Goal: Transaction & Acquisition: Purchase product/service

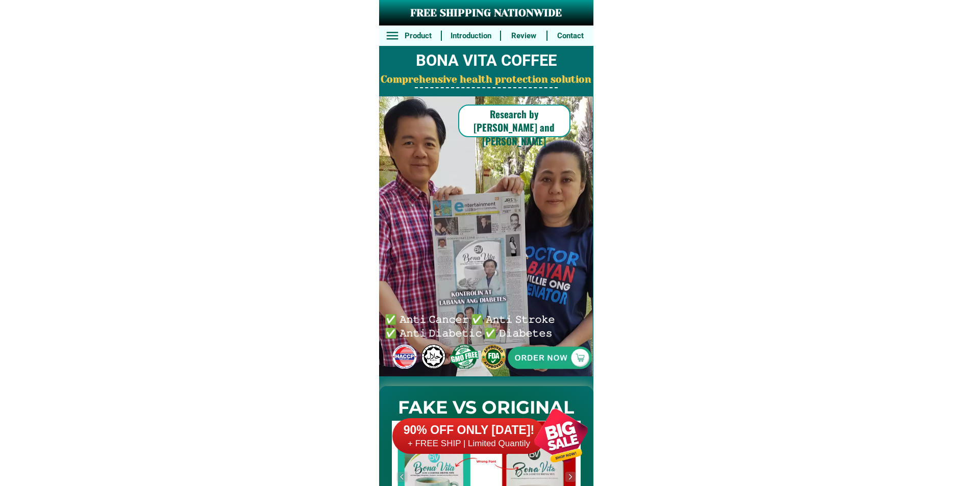
scroll to position [7933, 0]
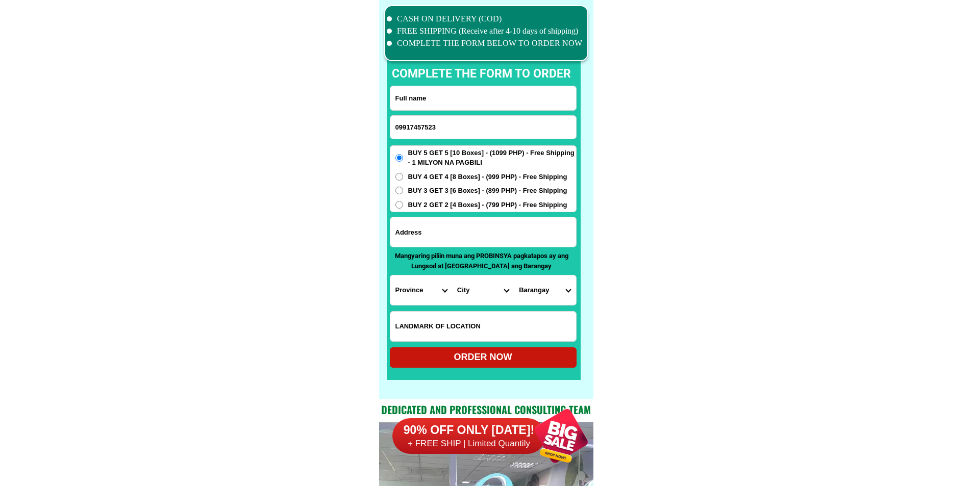
type input "09917457523"
click at [476, 100] on input "Input full_name" at bounding box center [483, 98] width 186 height 24
paste input "Belen H Pantonia. Taga"
type input "Belen H Pantonia. Taga"
click at [424, 217] on div at bounding box center [483, 232] width 187 height 31
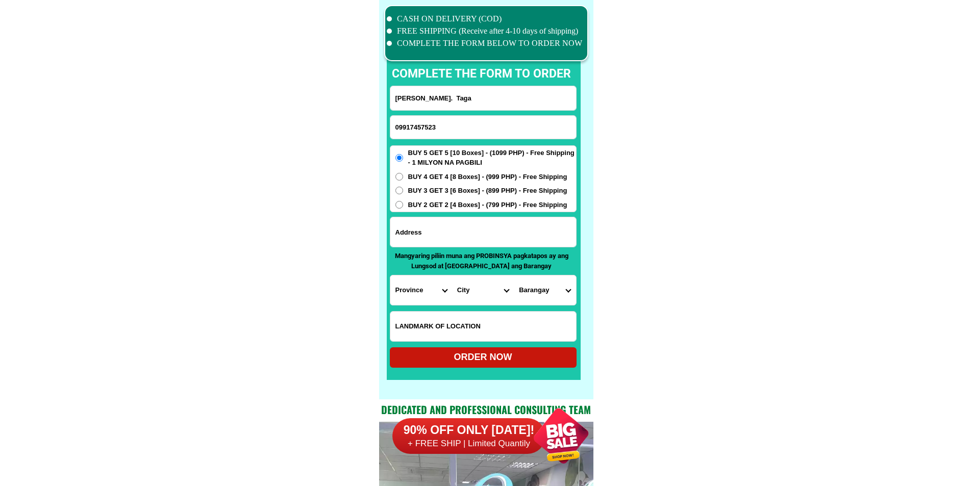
drag, startPoint x: 428, startPoint y: 232, endPoint x: 434, endPoint y: 211, distance: 22.2
click at [428, 232] on input "Input address" at bounding box center [483, 232] width 186 height 30
paste input "589 purok 4 brgy Gulod Cabuyao City of Laguna"
type input "589 purok 4 brgy Gulod Cabuyao City of Laguna"
click at [438, 194] on span "BUY 3 GET 3 [6 Boxes] - (899 PHP) - Free Shipping" at bounding box center [487, 191] width 159 height 10
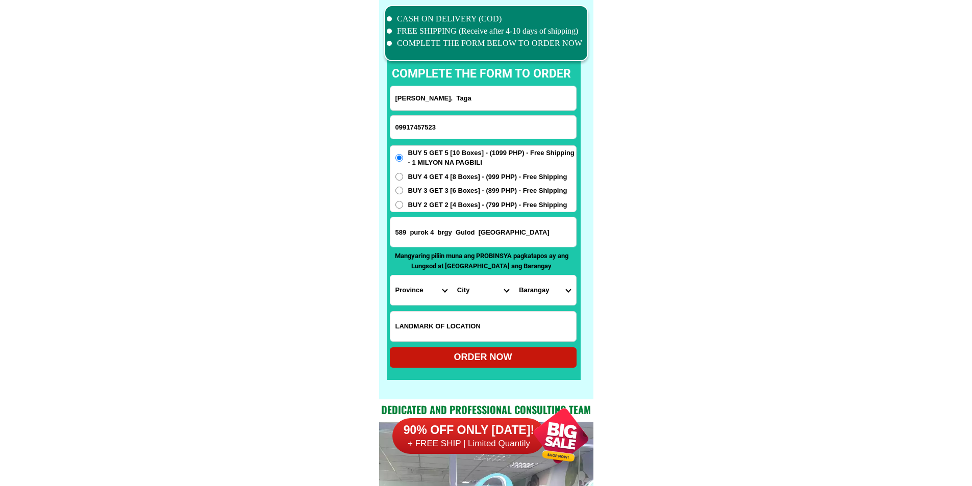
click at [403, 194] on input "BUY 3 GET 3 [6 Boxes] - (899 PHP) - Free Shipping" at bounding box center [399, 191] width 8 height 8
radio input "true"
click at [435, 196] on div "BUY 5 GET 5 [10 Boxes] - (1099 PHP) - Free Shipping - 1 MILYON NA PAGBILI BUY 4…" at bounding box center [483, 178] width 187 height 67
click at [433, 210] on div "BUY 5 GET 5 [10 Boxes] - (1099 PHP) - Free Shipping - 1 MILYON NA PAGBILI BUY 4…" at bounding box center [483, 178] width 187 height 67
click at [433, 204] on span "BUY 2 GET 2 [4 Boxes] - (799 PHP) - Free Shipping" at bounding box center [487, 205] width 159 height 10
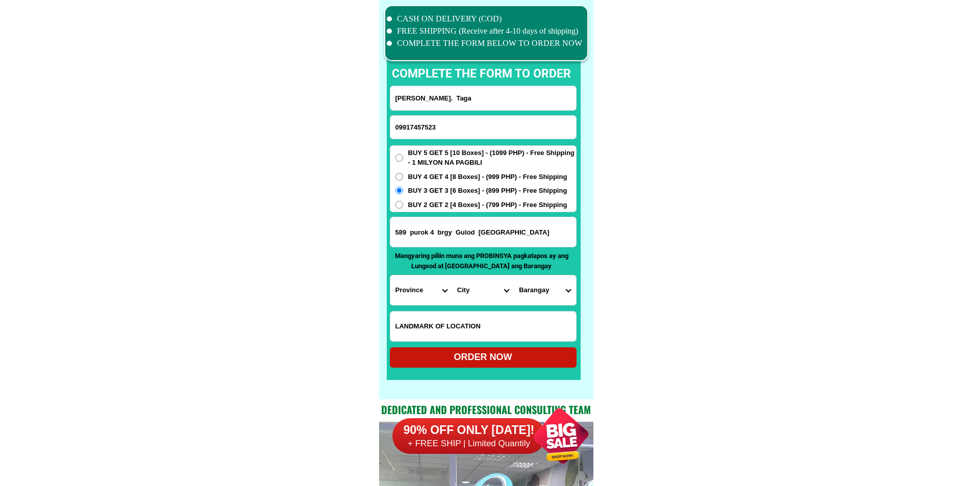
click at [403, 204] on input "BUY 2 GET 2 [4 Boxes] - (799 PHP) - Free Shipping" at bounding box center [399, 205] width 8 height 8
radio input "true"
click at [410, 289] on select "Province [GEOGRAPHIC_DATA] [GEOGRAPHIC_DATA][PERSON_NAME][GEOGRAPHIC_DATA][GEOG…" at bounding box center [421, 291] width 62 height 30
select select "63_904"
click at [390, 276] on select "Province [GEOGRAPHIC_DATA] [GEOGRAPHIC_DATA][PERSON_NAME][GEOGRAPHIC_DATA][GEOG…" at bounding box center [421, 291] width 62 height 30
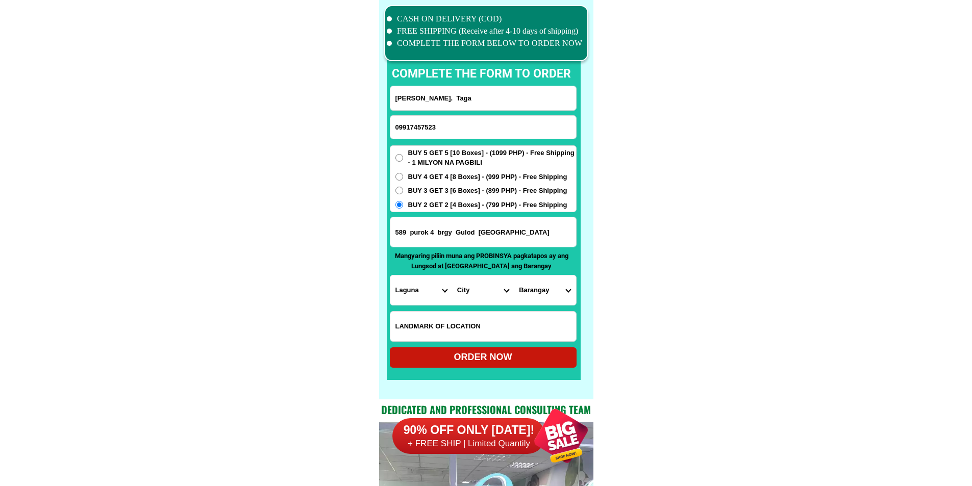
click at [481, 289] on select "City Alaminos Bay Binan-city Cabuyao Calamba-city Calauan Cavinti Famy Laguna-k…" at bounding box center [483, 291] width 62 height 30
select select "63_9048628"
click at [541, 291] on select "Barangay Baclaran Banaybanay Banlic Barangay dos (pob.) Barangay tres (pob.) Ba…" at bounding box center [545, 291] width 62 height 30
select select "63_90486288864"
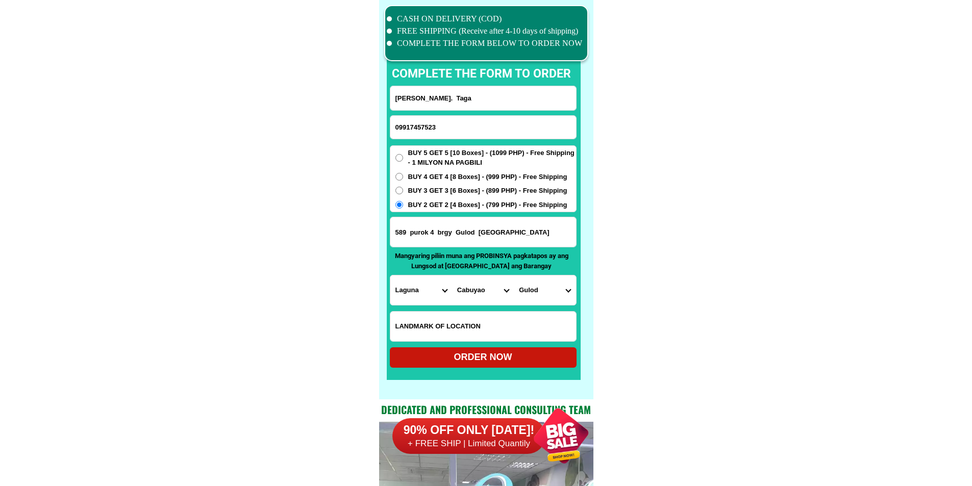
drag, startPoint x: 659, startPoint y: 310, endPoint x: 614, endPoint y: 309, distance: 44.9
click at [504, 357] on div "ORDER NOW" at bounding box center [483, 358] width 187 height 14
type input "Belen H Pantonia. Taga"
radio input "true"
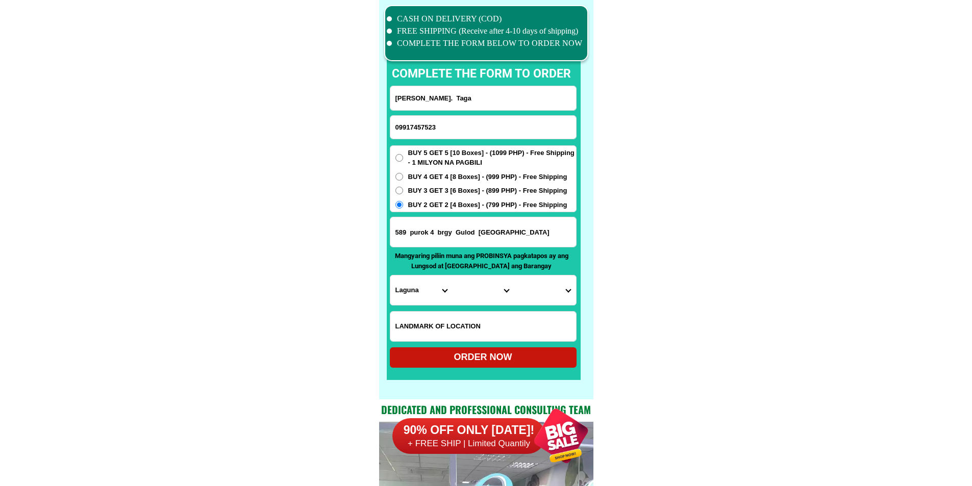
radio input "true"
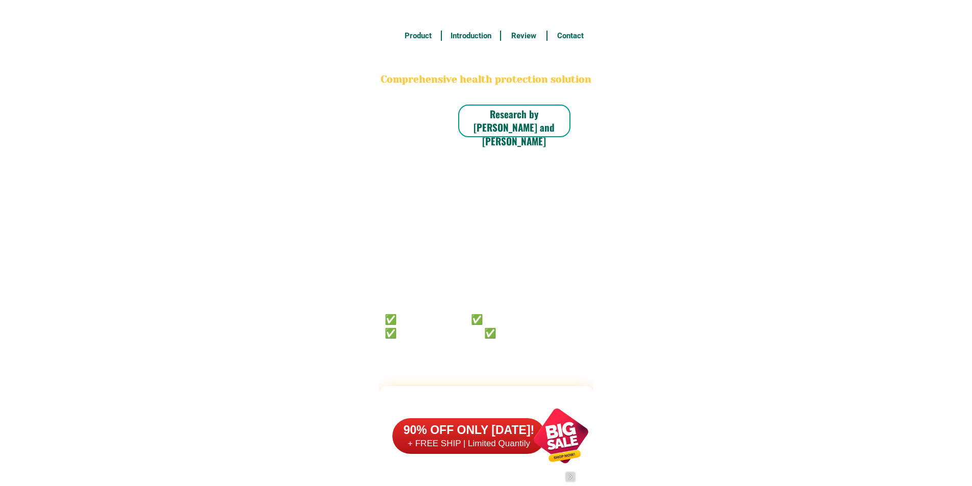
scroll to position [7933, 0]
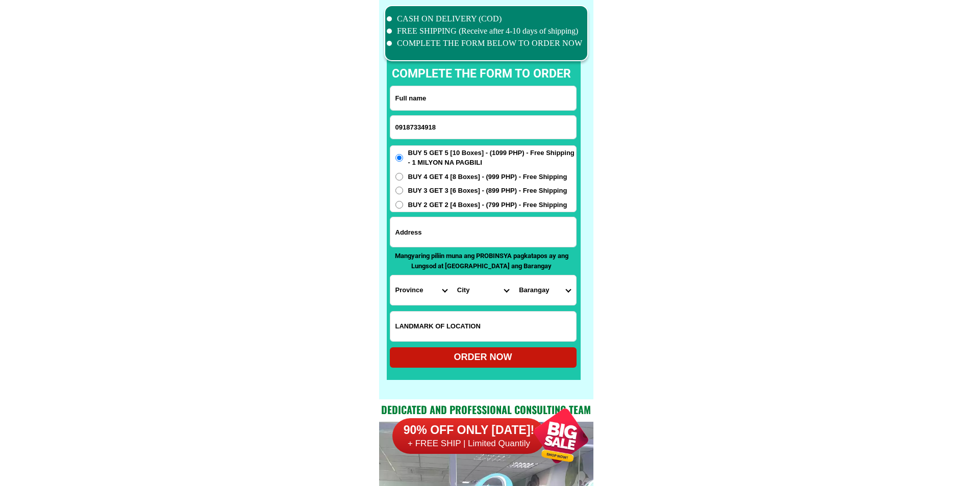
type input "09187334918"
click at [490, 102] on input "Input full_name" at bounding box center [483, 98] width 186 height 24
paste input "[PERSON_NAME]"
type input "[PERSON_NAME]"
click at [467, 227] on input "Input address" at bounding box center [483, 232] width 186 height 30
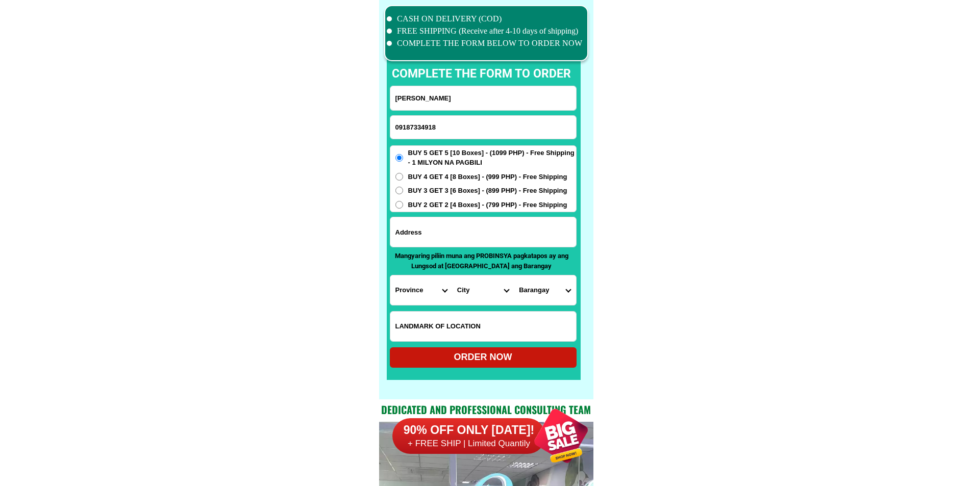
paste input "Prk 6, [PERSON_NAME], [GEOGRAPHIC_DATA]"
type input "Prk 6, [PERSON_NAME], [GEOGRAPHIC_DATA]"
click at [458, 333] on input "Input LANDMARKOFLOCATION" at bounding box center [483, 327] width 186 height 30
paste input "From the checkpoint going left at the 4th kalye or please ask my neighbor."
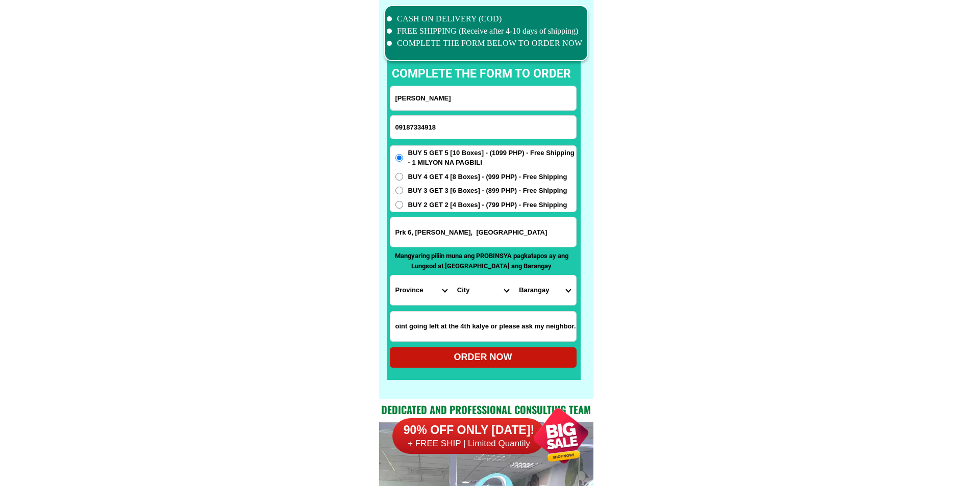
type input "From the checkpoint going left at the 4th kalye or please ask my neighbor."
click at [425, 296] on select "Province [GEOGRAPHIC_DATA] [GEOGRAPHIC_DATA][PERSON_NAME][GEOGRAPHIC_DATA][GEOG…" at bounding box center [421, 291] width 62 height 30
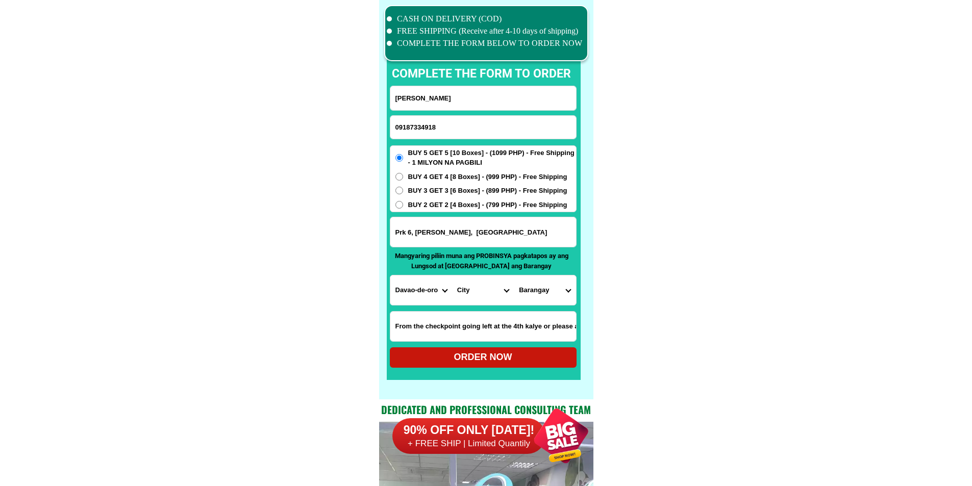
select select "63_773"
click at [390, 276] on select "Province [GEOGRAPHIC_DATA] [GEOGRAPHIC_DATA][PERSON_NAME][GEOGRAPHIC_DATA][GEOG…" at bounding box center [421, 291] width 62 height 30
click at [465, 295] on select "City [PERSON_NAME]-e.-[PERSON_NAME][GEOGRAPHIC_DATA]-[PERSON_NAME][GEOGRAPHIC_D…" at bounding box center [483, 291] width 62 height 30
click at [472, 295] on select "City [PERSON_NAME]-e.-[PERSON_NAME][GEOGRAPHIC_DATA]-[PERSON_NAME][GEOGRAPHIC_D…" at bounding box center [483, 291] width 62 height 30
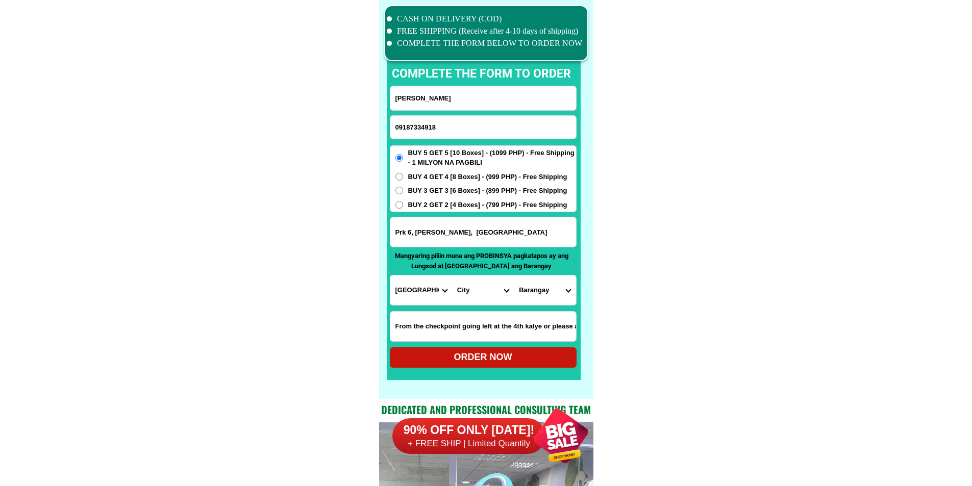
click at [472, 295] on select "City [PERSON_NAME]-e.-[PERSON_NAME][GEOGRAPHIC_DATA]-[PERSON_NAME][GEOGRAPHIC_D…" at bounding box center [483, 291] width 62 height 30
select select "63_77367"
click at [452, 276] on select "City [PERSON_NAME]-e.-[PERSON_NAME][GEOGRAPHIC_DATA]-[PERSON_NAME][GEOGRAPHIC_D…" at bounding box center [483, 291] width 62 height 30
click at [555, 292] on select "Barangay [PERSON_NAME] (cuatro-cuatro) Cebulano [PERSON_NAME] (pob.) La paz Mab…" at bounding box center [545, 291] width 62 height 30
select select "63_773674386"
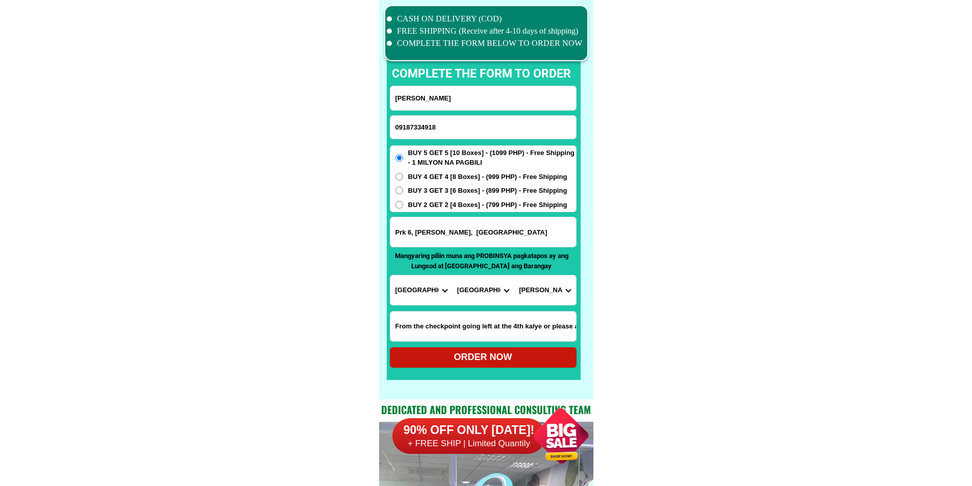
click at [445, 192] on span "BUY 3 GET 3 [6 Boxes] - (899 PHP) - Free Shipping" at bounding box center [487, 191] width 159 height 10
click at [403, 192] on input "BUY 3 GET 3 [6 Boxes] - (899 PHP) - Free Shipping" at bounding box center [399, 191] width 8 height 8
radio input "true"
click at [465, 358] on div "ORDER NOW" at bounding box center [483, 358] width 187 height 14
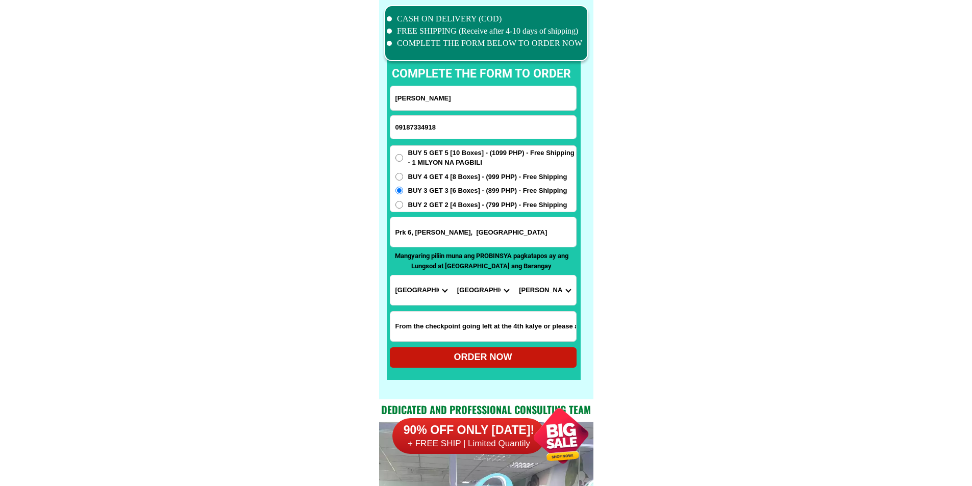
type input "[PERSON_NAME]"
type input "Prk 6, [PERSON_NAME], [GEOGRAPHIC_DATA]"
radio input "true"
click at [500, 133] on input "09187334918" at bounding box center [483, 127] width 186 height 23
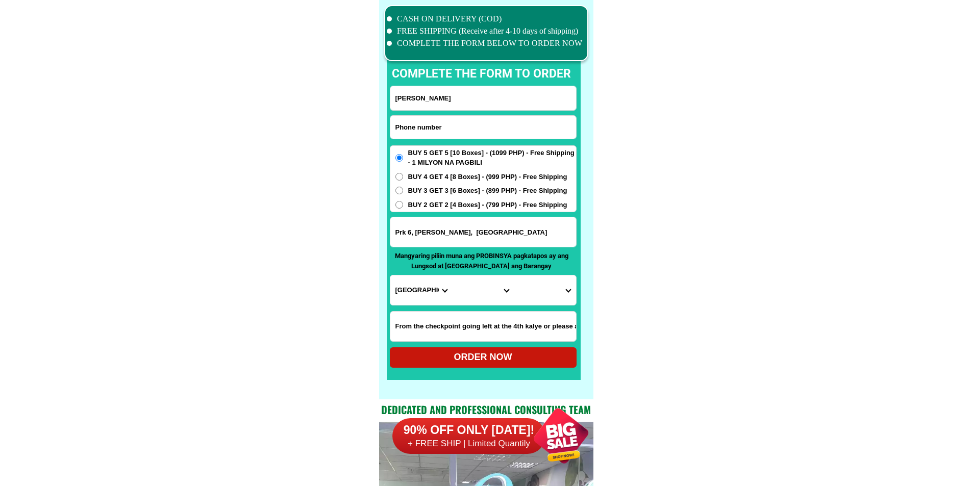
paste input "09810355142"
type input "09810355142"
click at [459, 92] on input "[PERSON_NAME]" at bounding box center [483, 98] width 186 height 24
paste input "[PERSON_NAME]"
type input "[PERSON_NAME]"
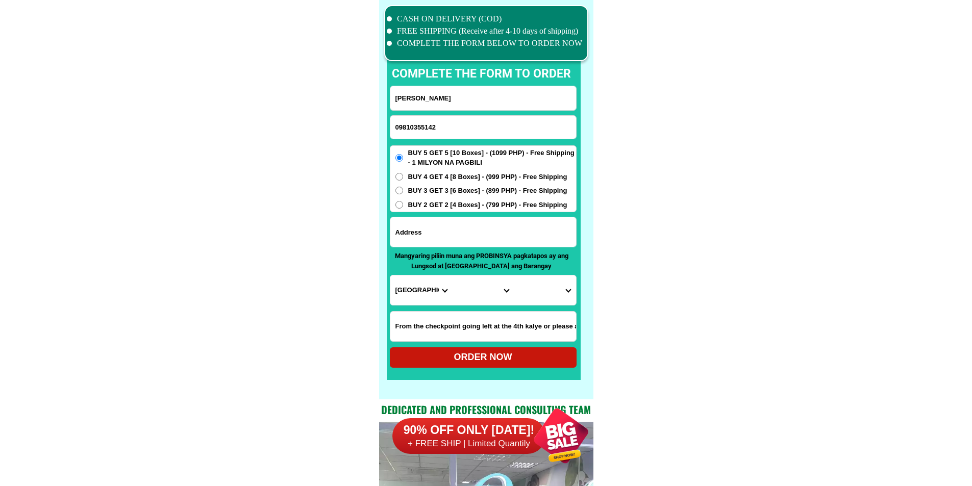
click at [460, 234] on input "Input address" at bounding box center [483, 232] width 186 height 30
paste input "Brgy Patag Porok 4 [PERSON_NAME]"
type input "Brgy Patag Porok 4 [PERSON_NAME]"
click at [415, 291] on select "Province [GEOGRAPHIC_DATA] [GEOGRAPHIC_DATA][PERSON_NAME][GEOGRAPHIC_DATA][GEOG…" at bounding box center [421, 291] width 62 height 30
select select "63_662"
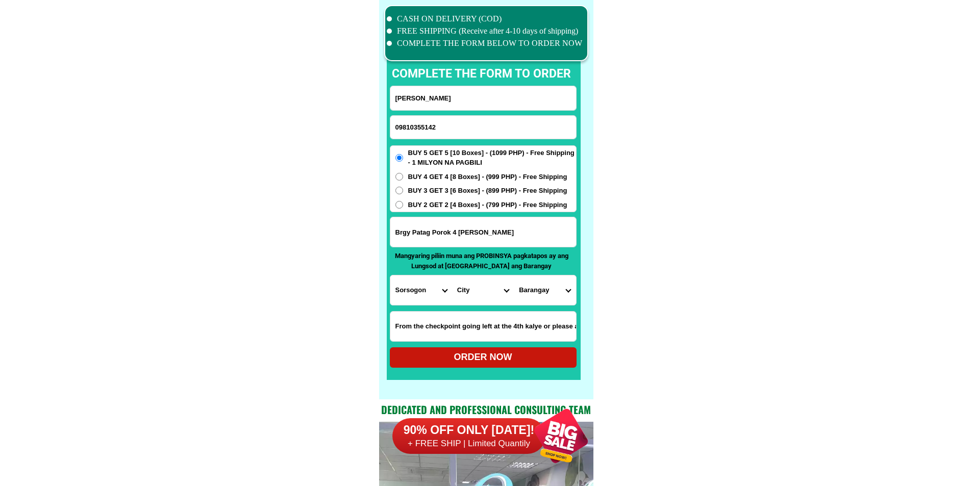
click at [501, 299] on select "City [GEOGRAPHIC_DATA] Bulan Bulusan Castilla [PERSON_NAME] [PERSON_NAME] Santa…" at bounding box center [483, 291] width 62 height 30
select select "63_662633"
click at [545, 296] on select "Barangay [PERSON_NAME][GEOGRAPHIC_DATA] (pob.) [PERSON_NAME][GEOGRAPHIC_DATA] (…" at bounding box center [545, 291] width 62 height 30
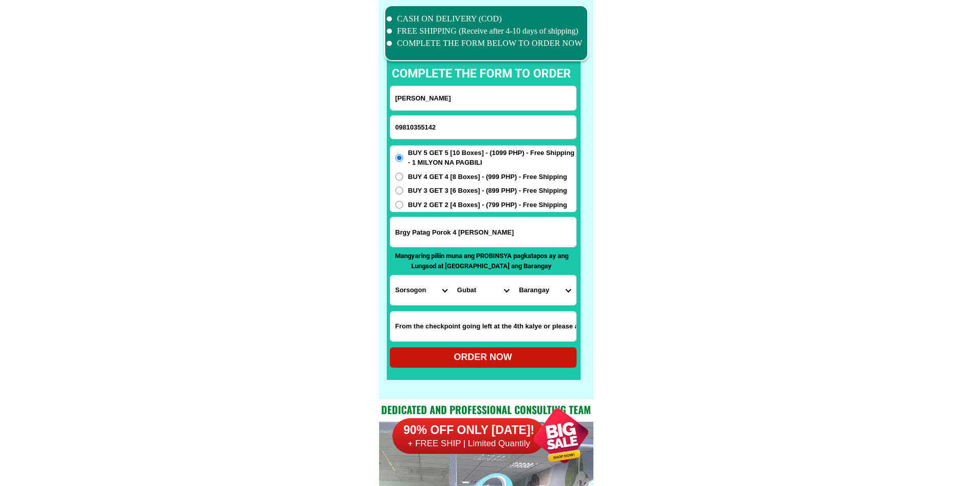
click at [545, 296] on select "Barangay [PERSON_NAME][GEOGRAPHIC_DATA] (pob.) [PERSON_NAME][GEOGRAPHIC_DATA] (…" at bounding box center [545, 291] width 62 height 30
select select "63_6626331945"
click at [514, 276] on select "Barangay [PERSON_NAME][GEOGRAPHIC_DATA] (pob.) [PERSON_NAME][GEOGRAPHIC_DATA] (…" at bounding box center [545, 291] width 62 height 30
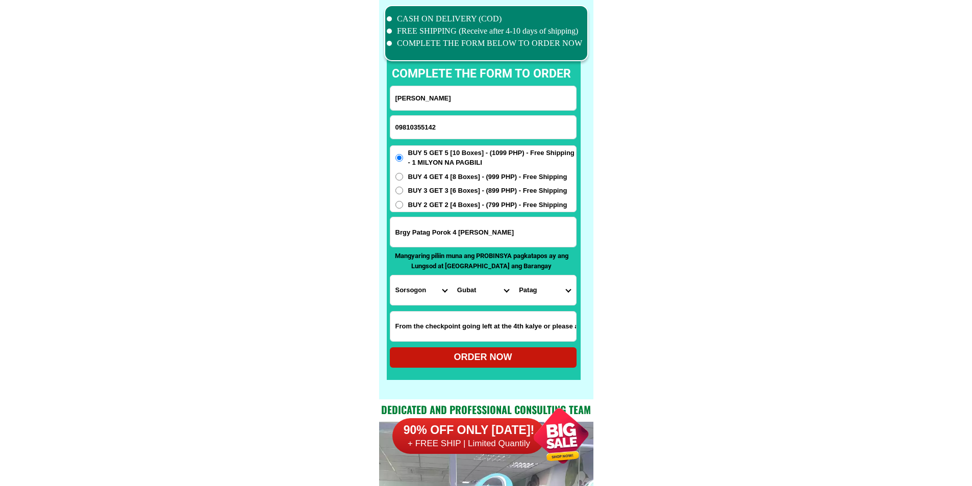
click at [493, 365] on div "ORDER NOW" at bounding box center [483, 358] width 187 height 20
radio input "true"
